Goal: Transaction & Acquisition: Obtain resource

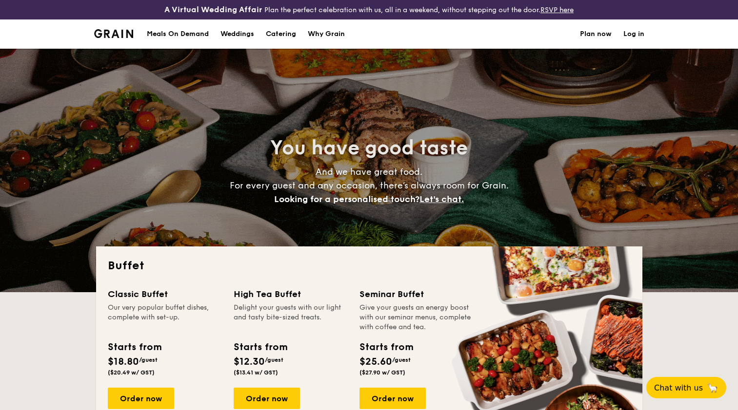
select select
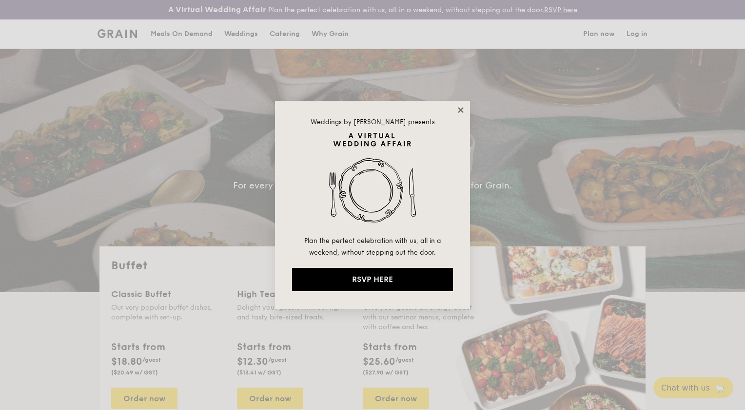
click at [465, 106] on div "Weddings by [PERSON_NAME] presents Plan the perfect celebration with us, all in…" at bounding box center [372, 205] width 195 height 209
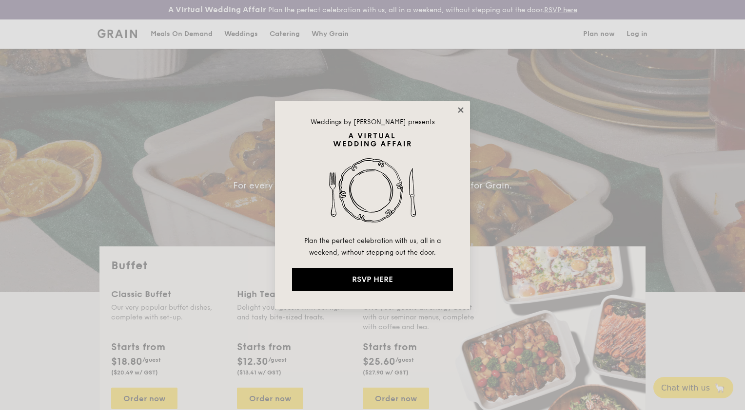
click at [463, 109] on icon at bounding box center [460, 110] width 9 height 9
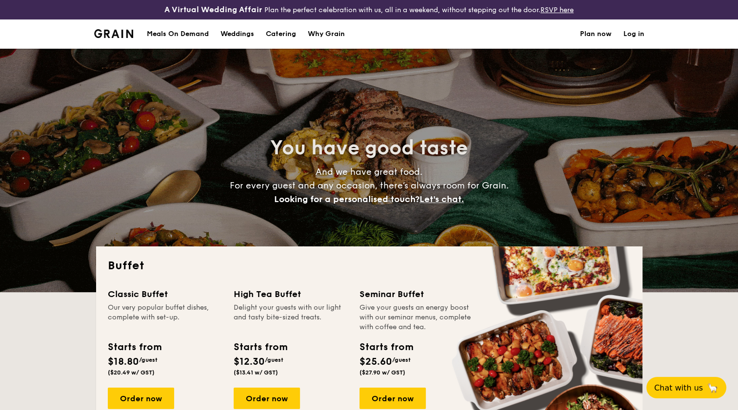
scroll to position [146, 0]
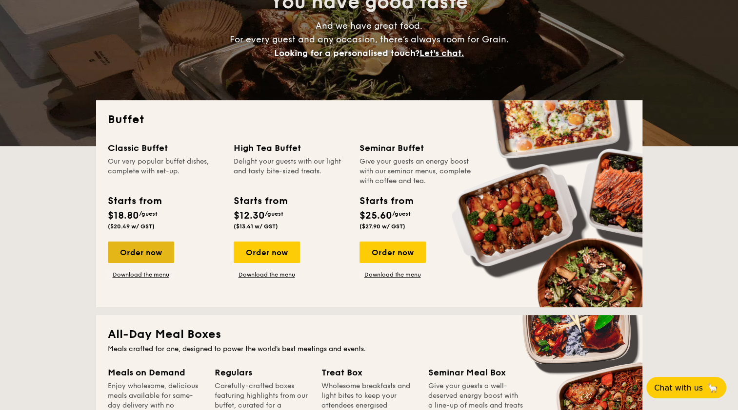
click at [158, 249] on div "Order now" at bounding box center [141, 252] width 66 height 21
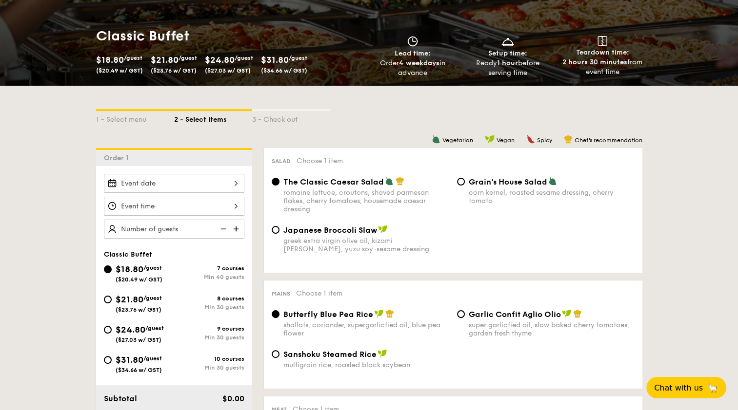
select select
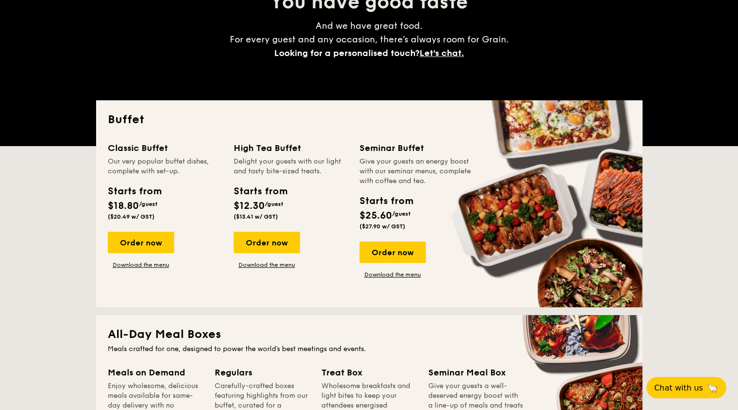
scroll to position [166, 0]
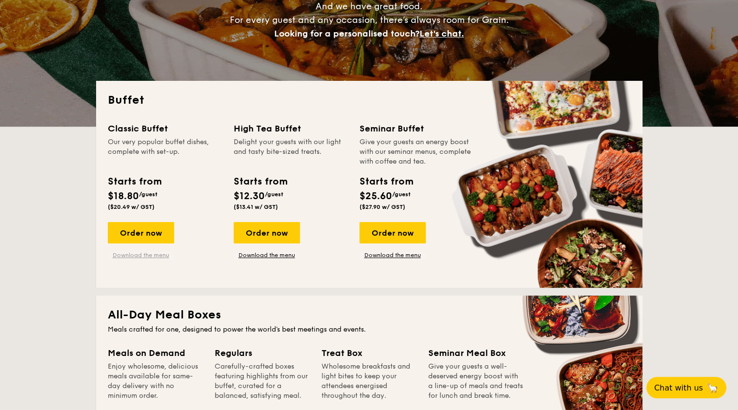
click at [144, 256] on link "Download the menu" at bounding box center [141, 256] width 66 height 8
